Goal: Task Accomplishment & Management: Manage account settings

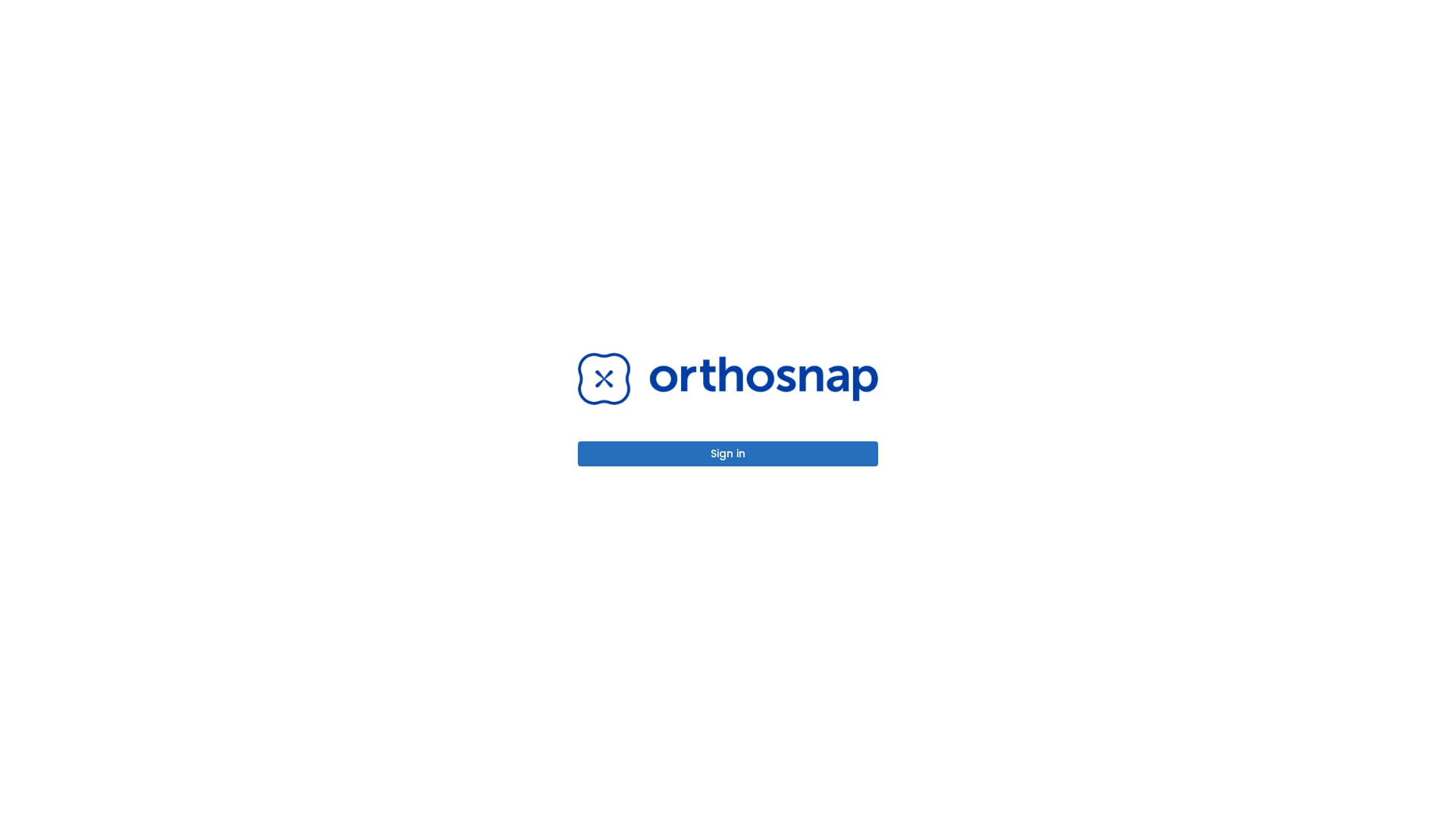
click at [728, 454] on button "Sign in" at bounding box center [727, 454] width 300 height 25
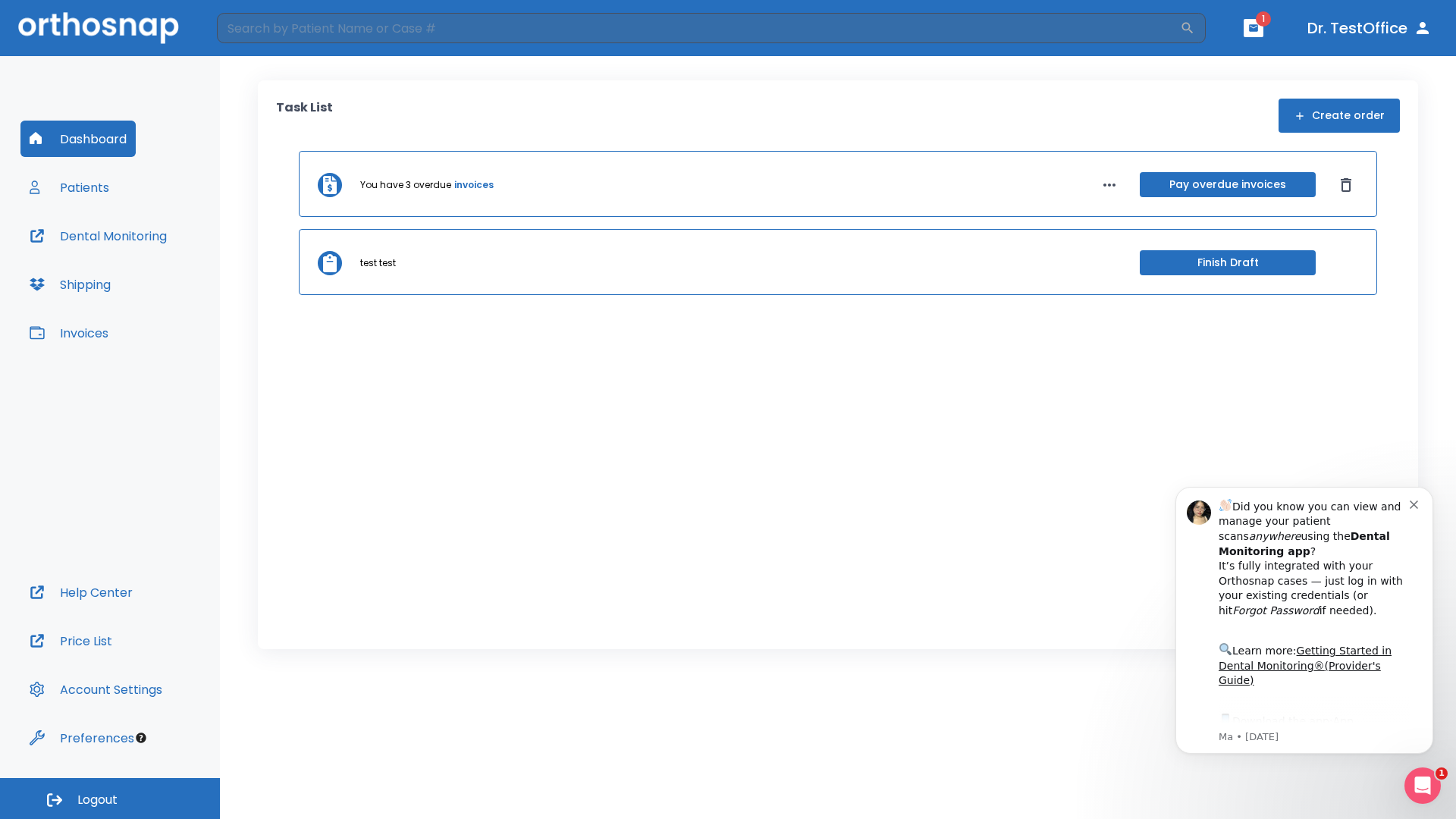
click at [110, 798] on span "Logout" at bounding box center [97, 799] width 40 height 16
